Goal: Information Seeking & Learning: Learn about a topic

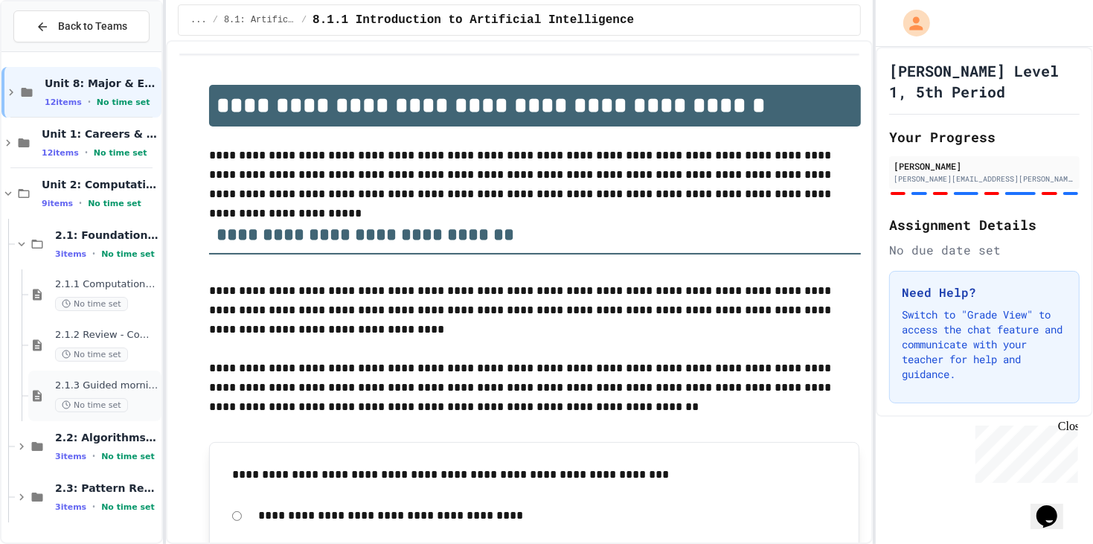
click at [118, 395] on div "2.1.3 Guided morning routine flowchart No time set" at bounding box center [106, 396] width 103 height 33
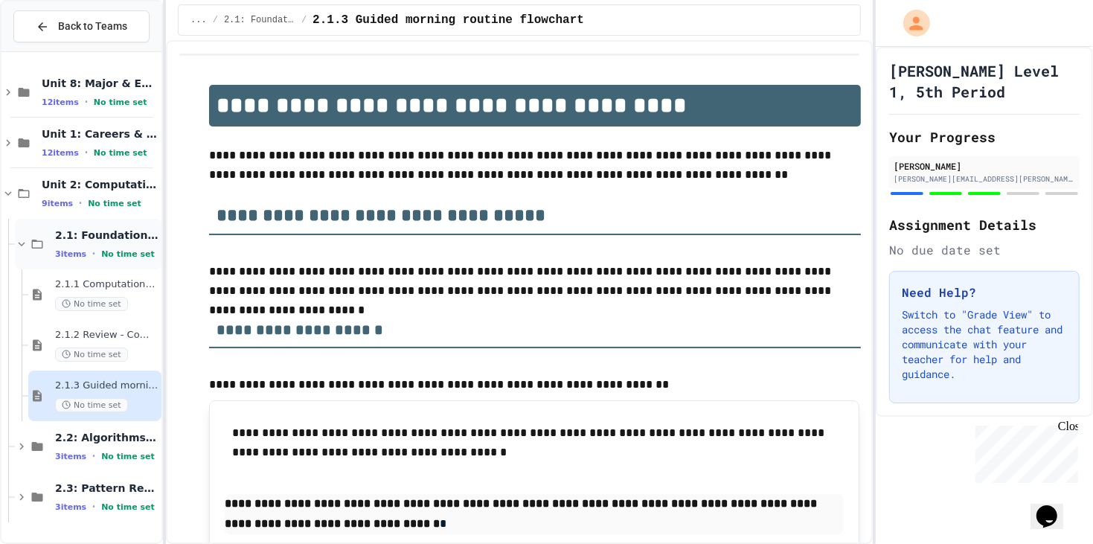
click at [105, 240] on span "2.1: Foundations of Computational Thinking" at bounding box center [106, 234] width 103 height 13
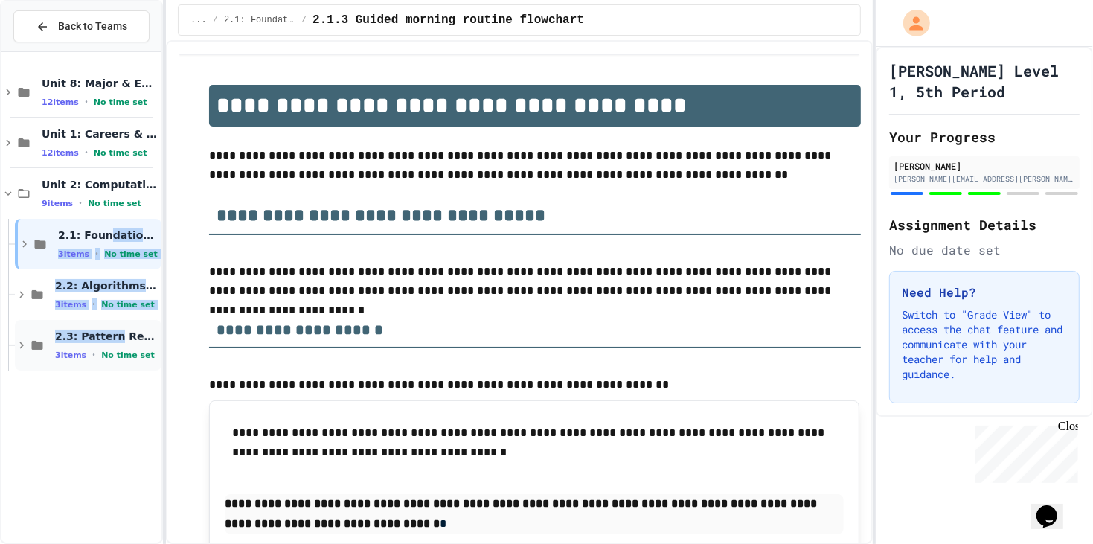
drag, startPoint x: 105, startPoint y: 240, endPoint x: 109, endPoint y: 328, distance: 87.9
click at [109, 328] on div "Unit 8: Major & Emerging Technologies 12 items • No time set Unit 1: Careers & …" at bounding box center [81, 219] width 160 height 322
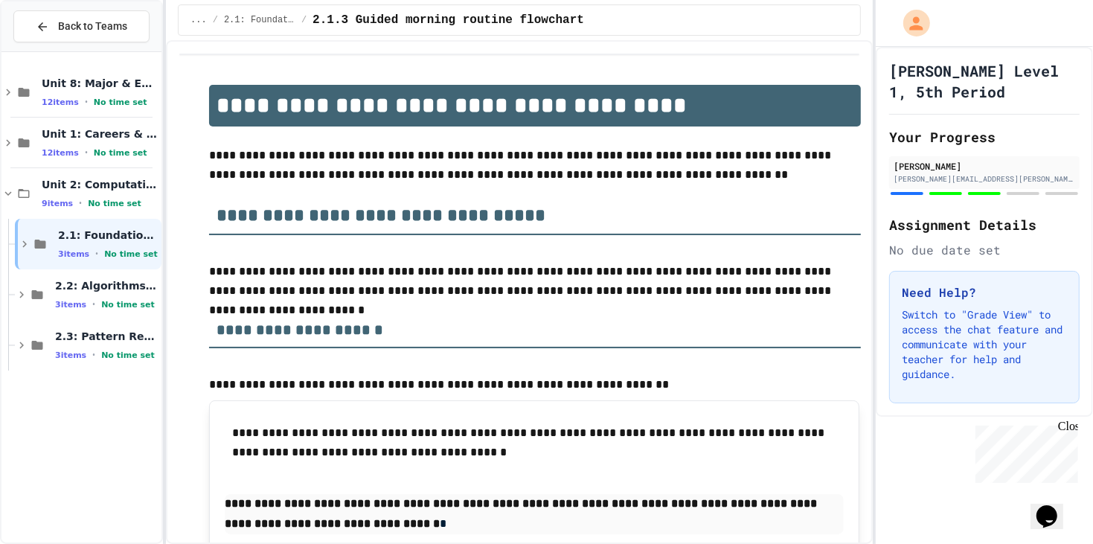
click at [132, 429] on div "Unit 8: Major & Emerging Technologies 12 items • No time set Unit 1: Careers & …" at bounding box center [81, 298] width 160 height 480
click at [138, 345] on div "2.3: Pattern Recognition & Decomposition 3 items • No time set" at bounding box center [106, 345] width 103 height 31
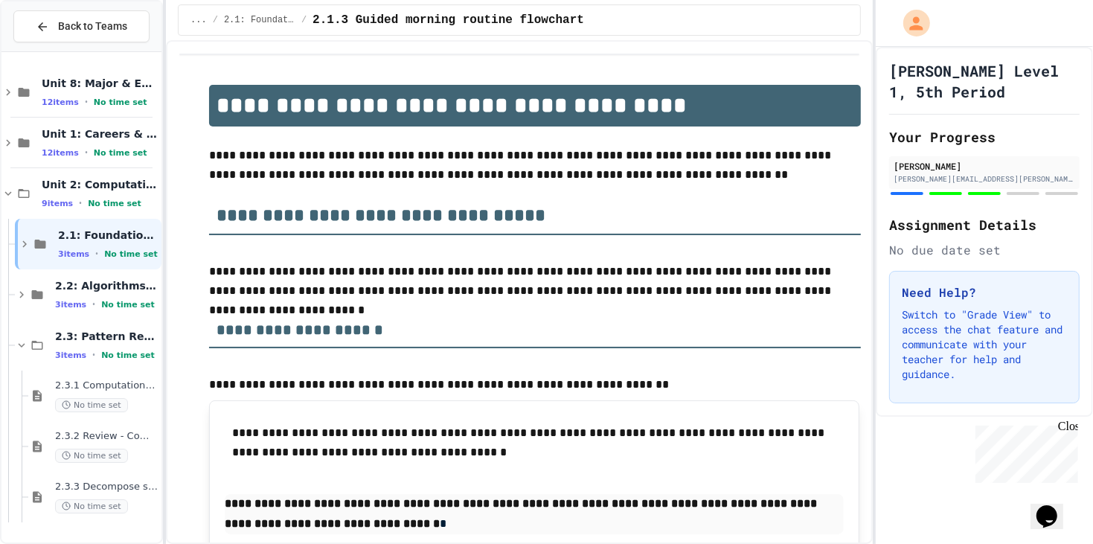
click at [138, 345] on div "2.3: Pattern Recognition & Decomposition 3 items • No time set" at bounding box center [106, 345] width 103 height 31
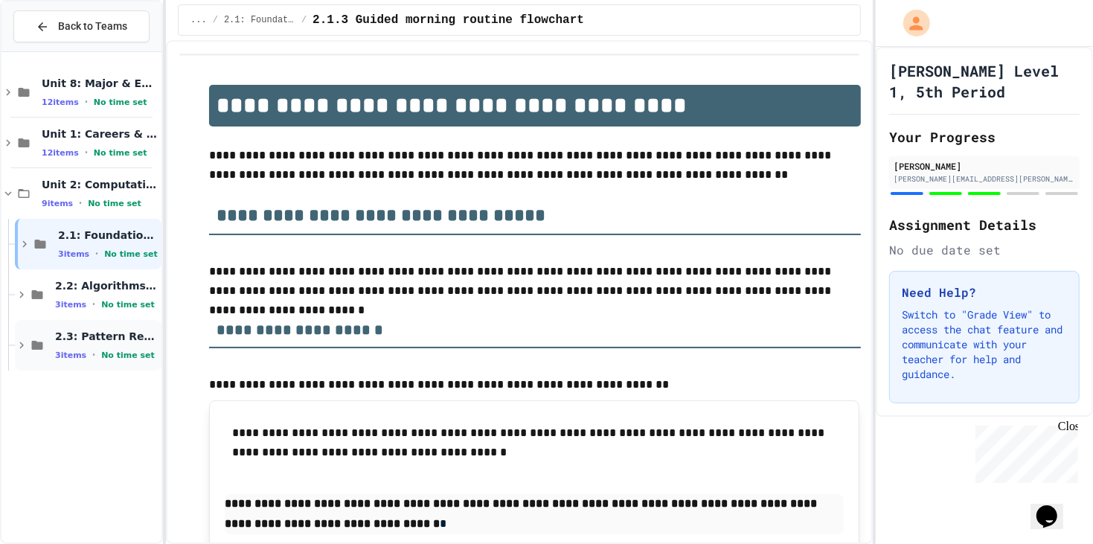
click at [136, 351] on span "No time set" at bounding box center [128, 356] width 54 height 10
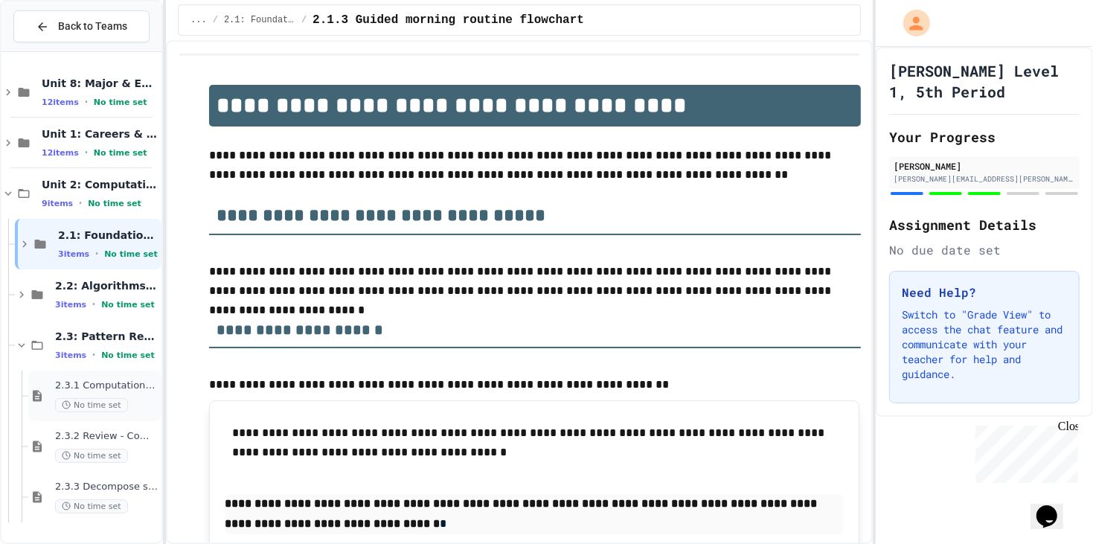
click at [135, 400] on div "No time set" at bounding box center [106, 405] width 103 height 14
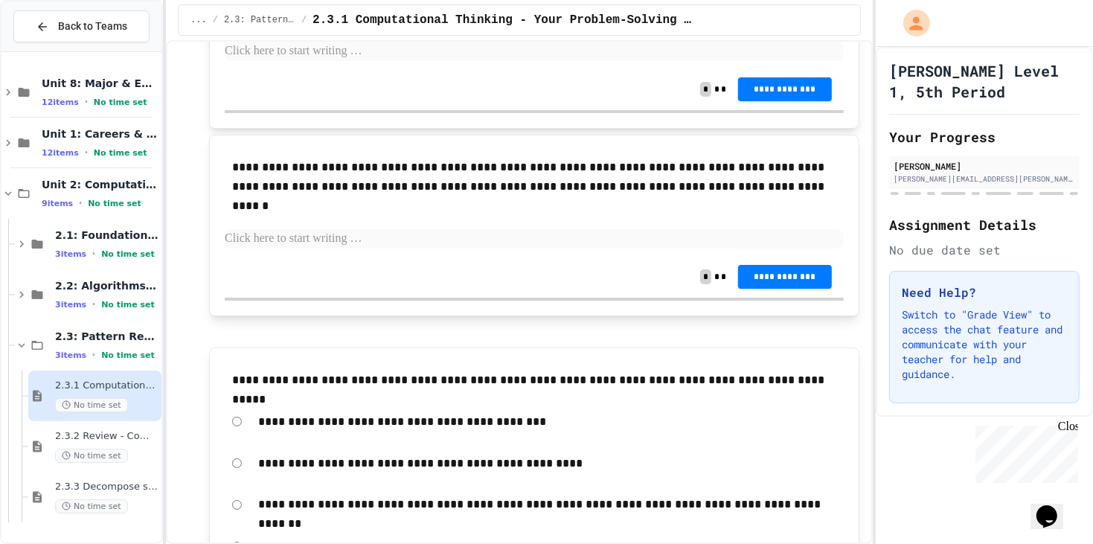
scroll to position [6339, 0]
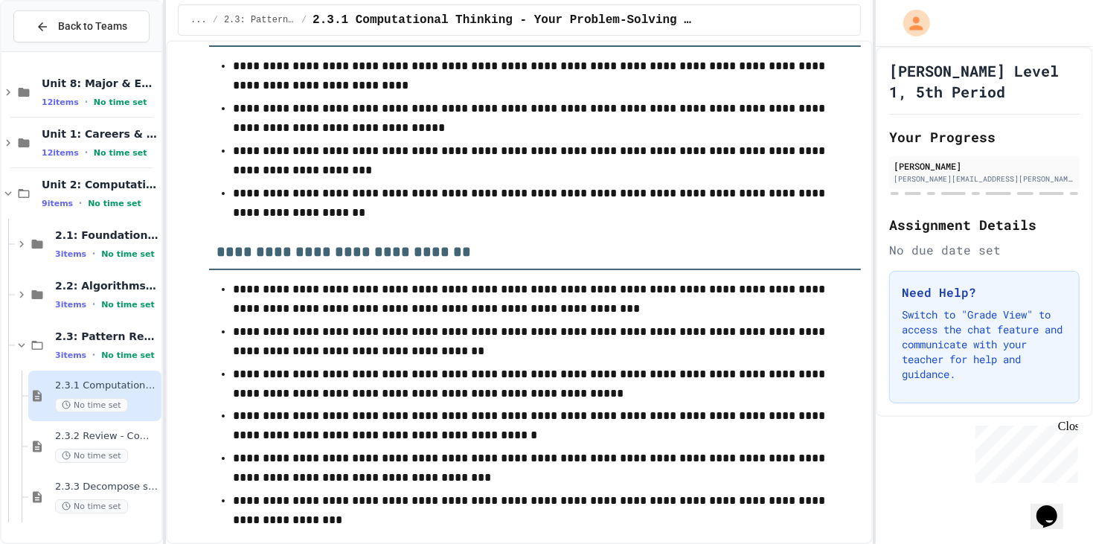
click at [65, 262] on div "2.1: Foundations of Computational Thinking 3 items • No time set" at bounding box center [88, 244] width 147 height 51
